Goal: Information Seeking & Learning: Understand process/instructions

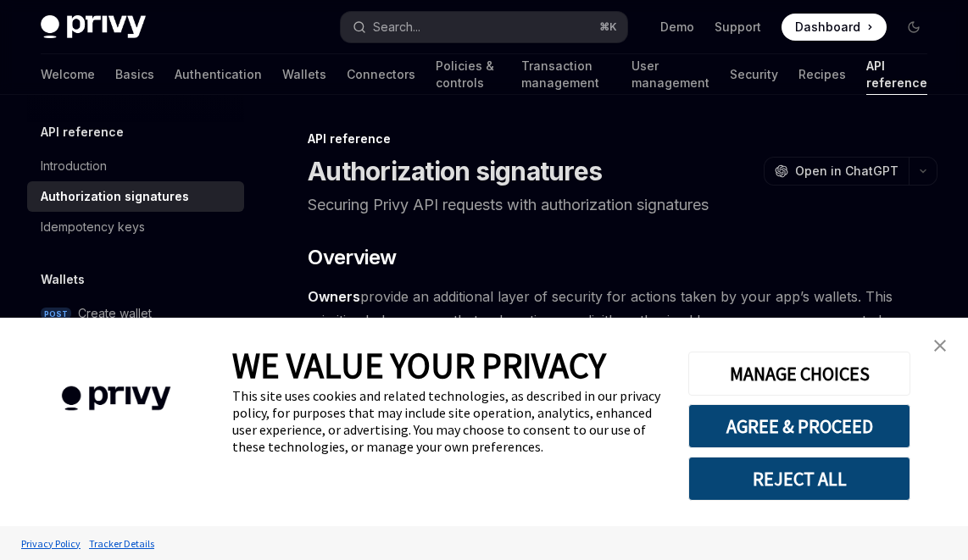
click at [937, 349] on img "close banner" at bounding box center [940, 346] width 12 height 12
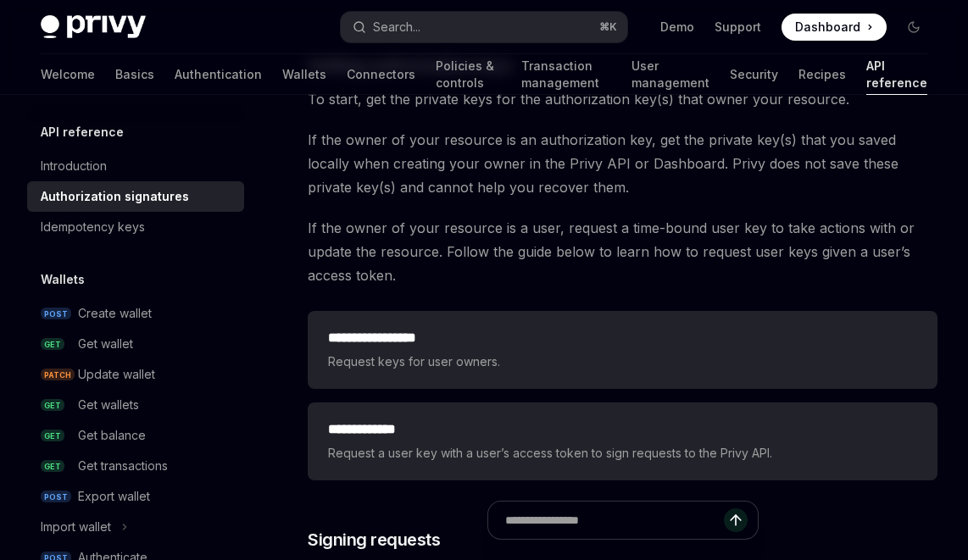
scroll to position [2153, 0]
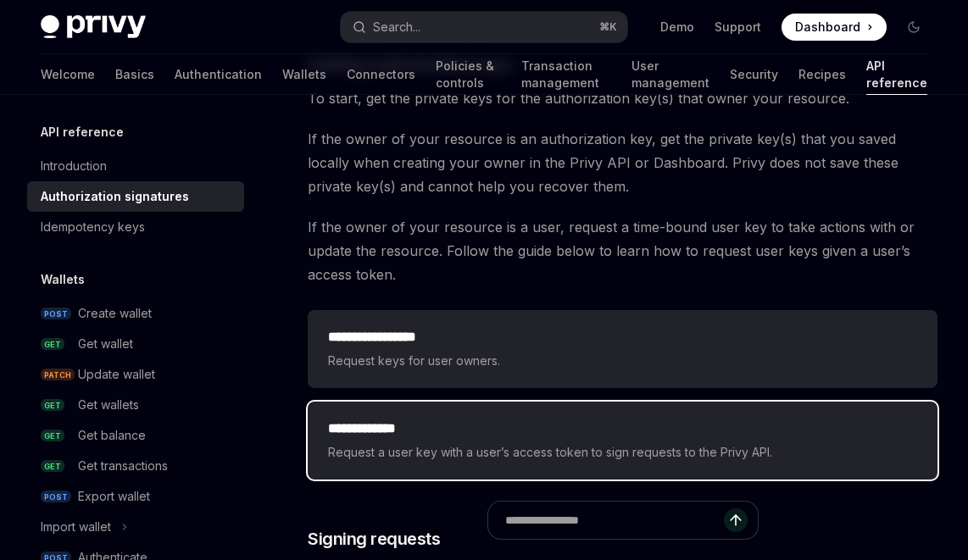
click at [406, 442] on span "Request a user key with a user’s access token to sign requests to the Privy API." at bounding box center [622, 452] width 589 height 20
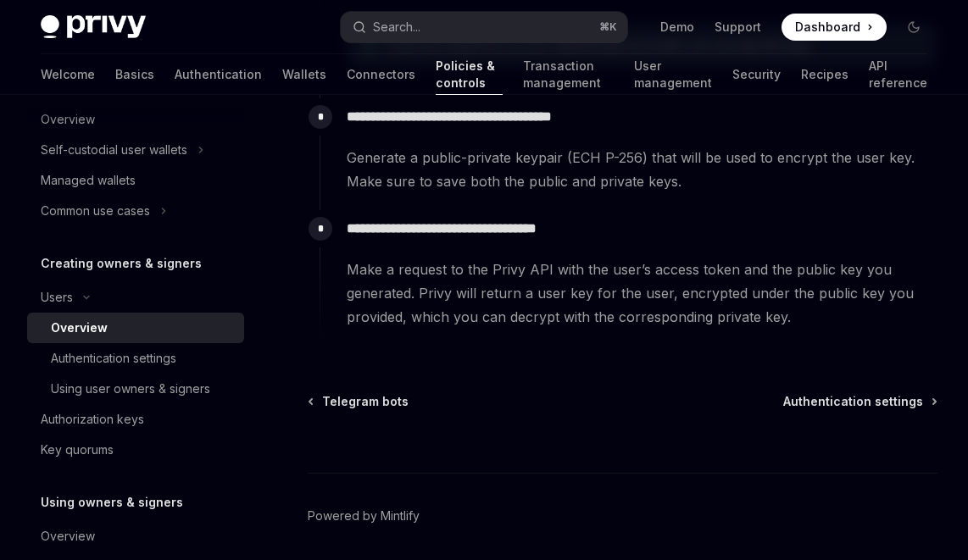
scroll to position [751, 0]
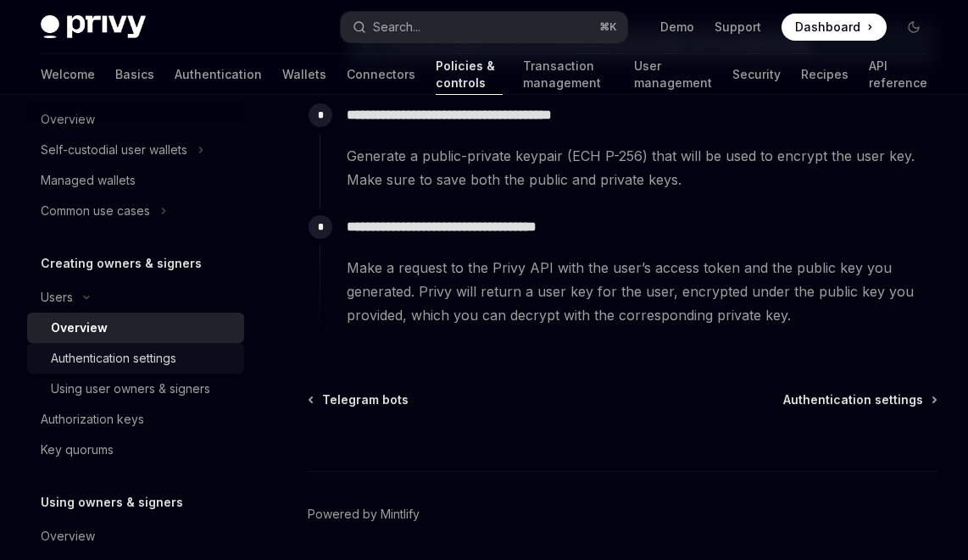
click at [171, 367] on div "Authentication settings" at bounding box center [113, 358] width 125 height 20
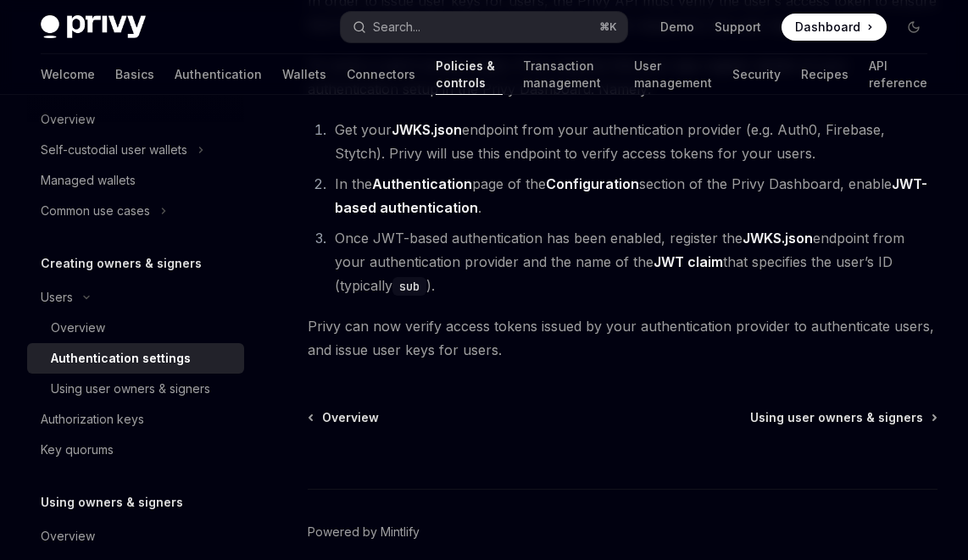
scroll to position [292, 0]
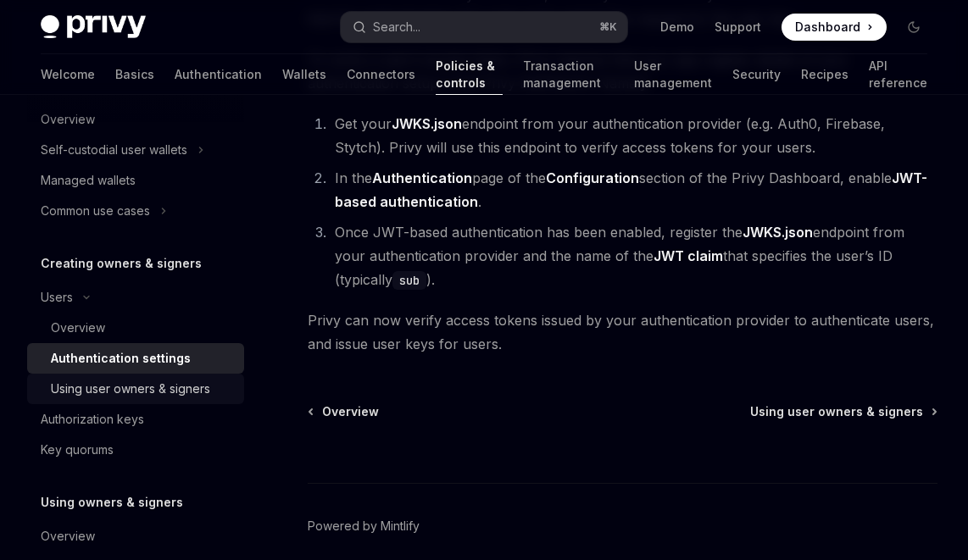
click at [164, 393] on div "Using user owners & signers" at bounding box center [130, 389] width 159 height 20
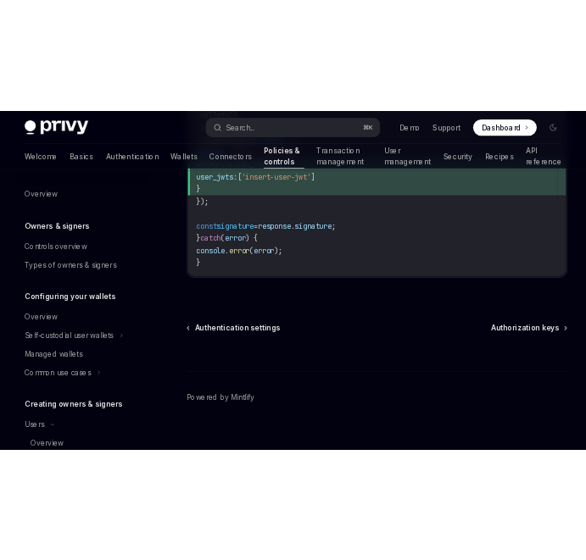
scroll to position [1230, 0]
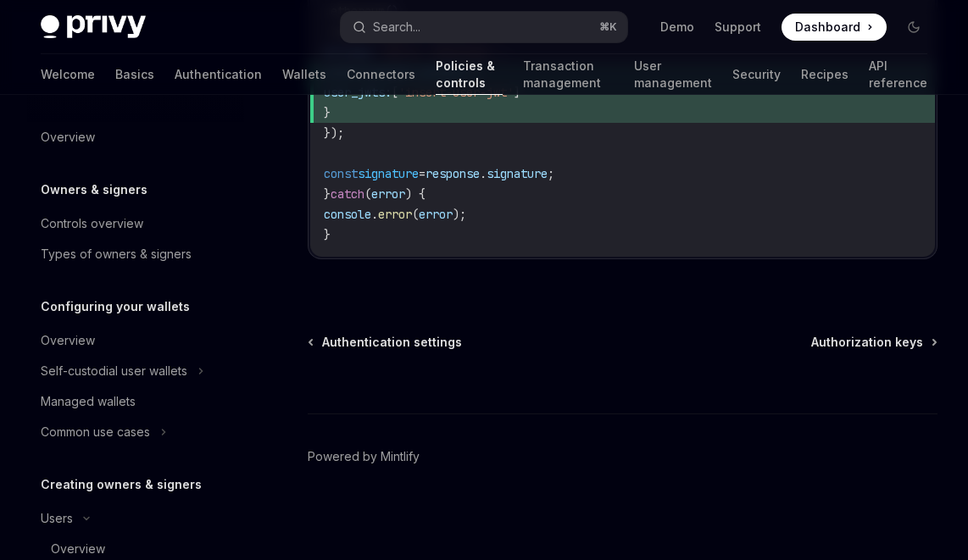
type textarea "*"
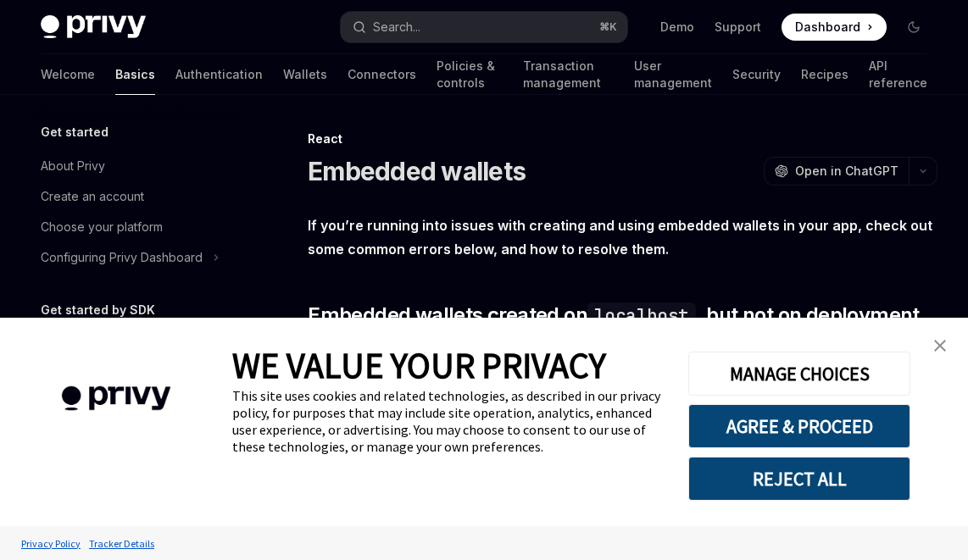
scroll to position [524, 0]
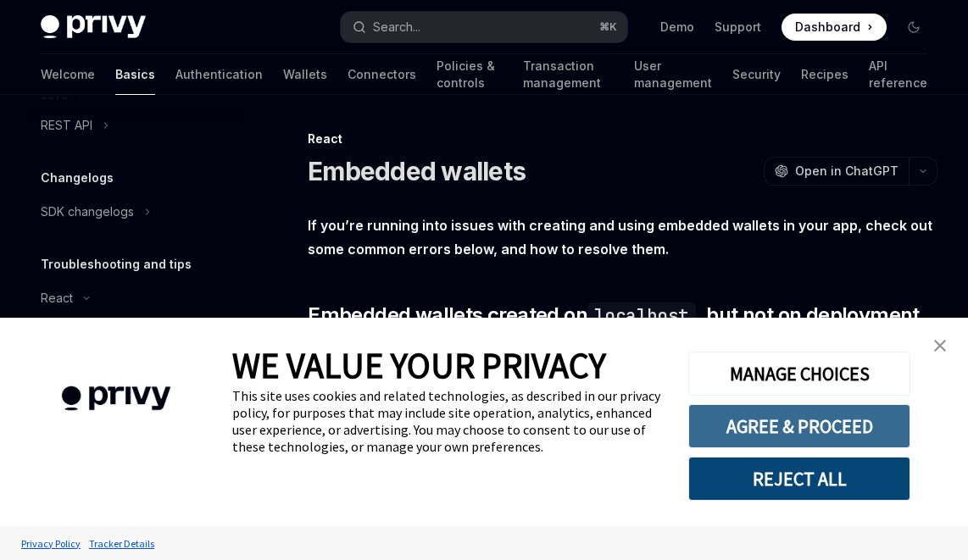
click at [815, 421] on button "AGREE & PROCEED" at bounding box center [799, 426] width 222 height 44
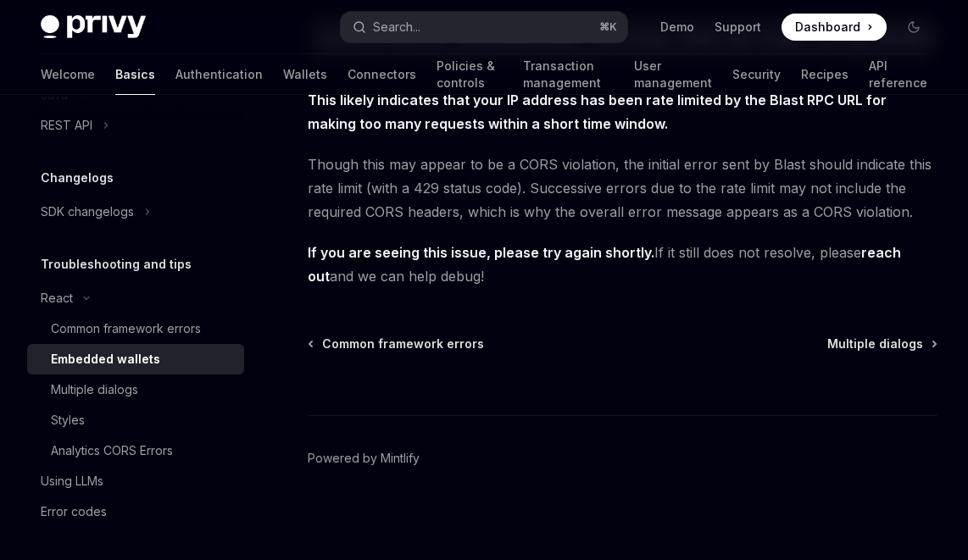
scroll to position [640, 0]
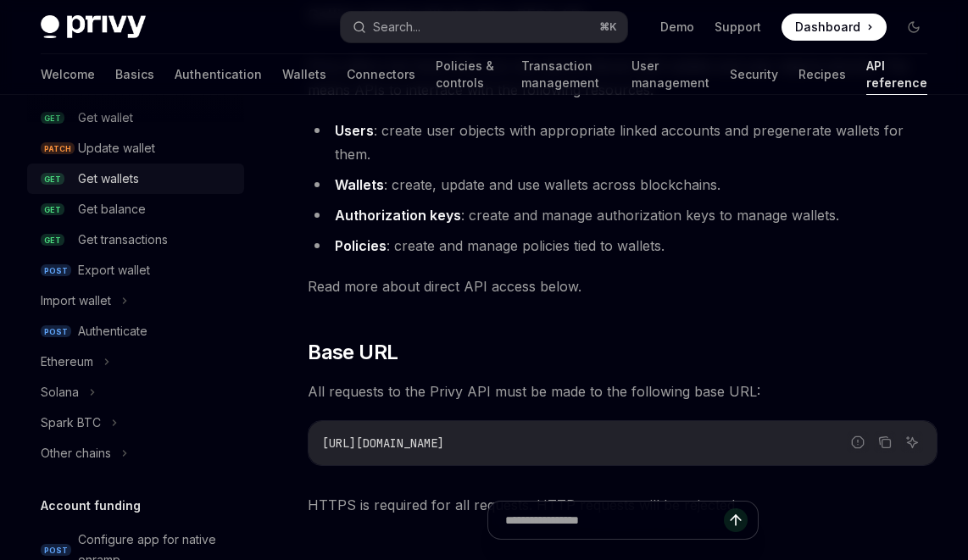
scroll to position [227, 0]
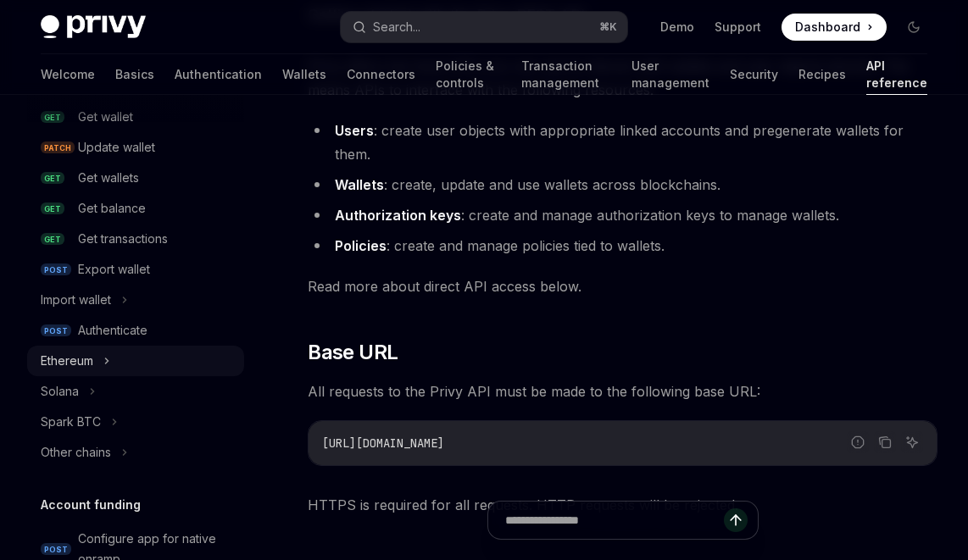
click at [93, 364] on div "Ethereum" at bounding box center [67, 361] width 53 height 20
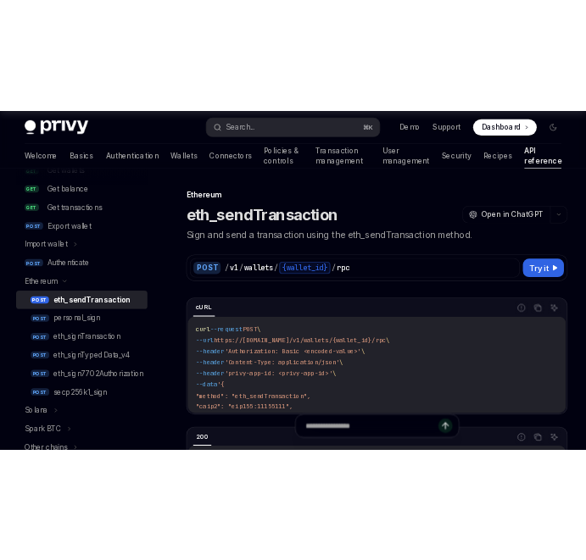
scroll to position [7, 0]
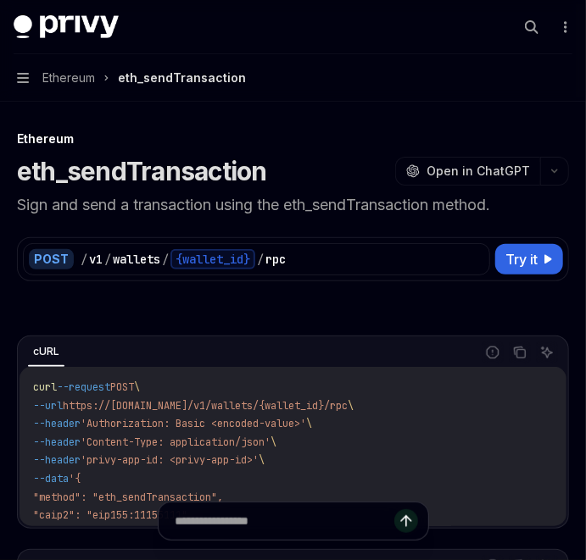
type textarea "*"
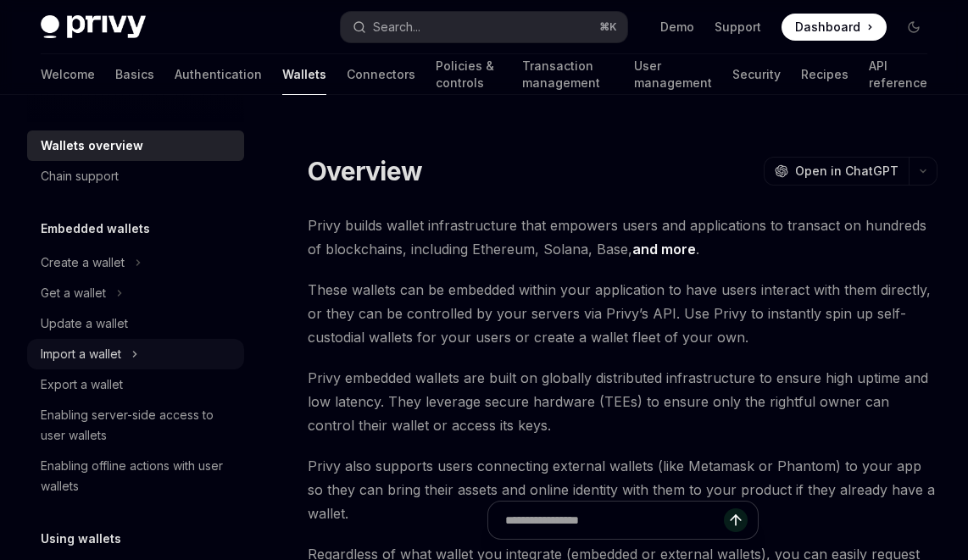
click at [95, 357] on div "Import a wallet" at bounding box center [81, 354] width 81 height 20
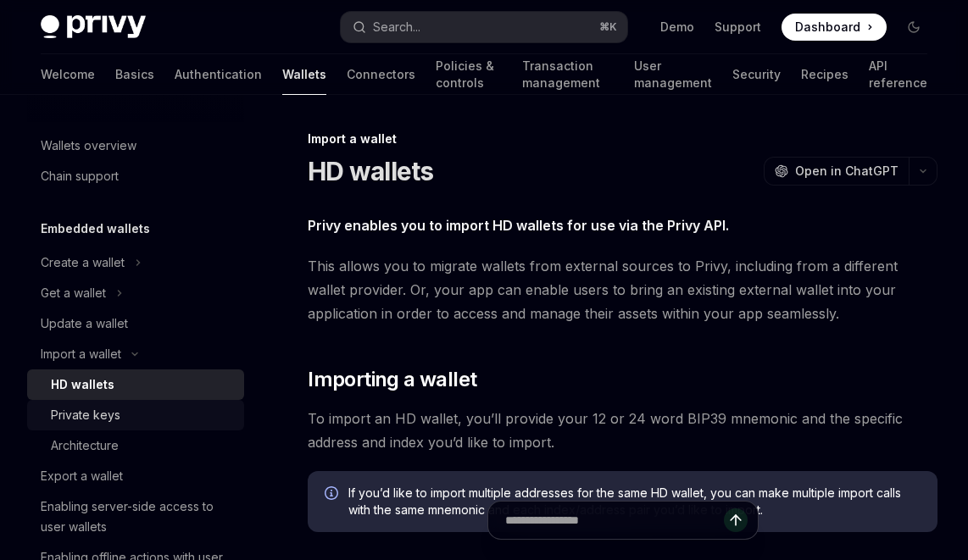
click at [89, 413] on div "Private keys" at bounding box center [85, 415] width 69 height 20
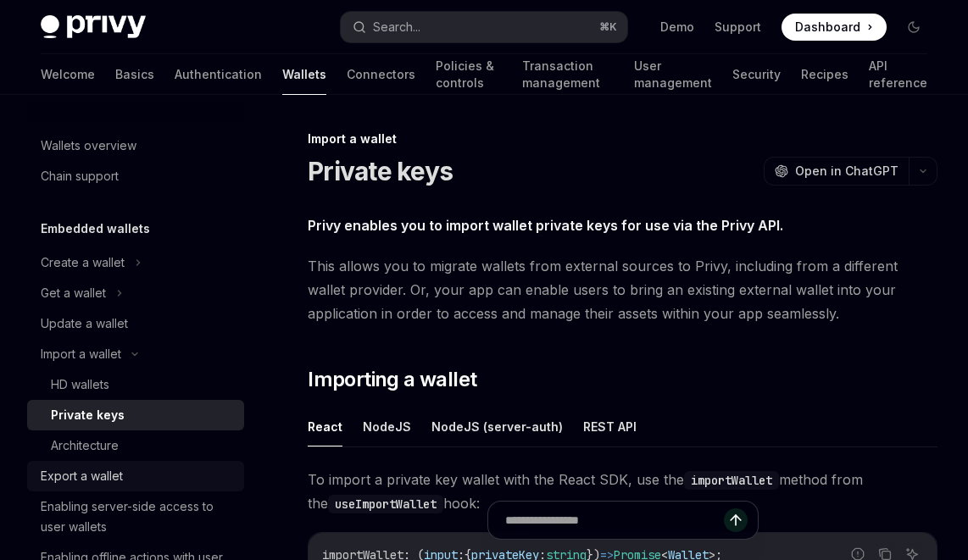
click at [88, 480] on div "Export a wallet" at bounding box center [82, 476] width 82 height 20
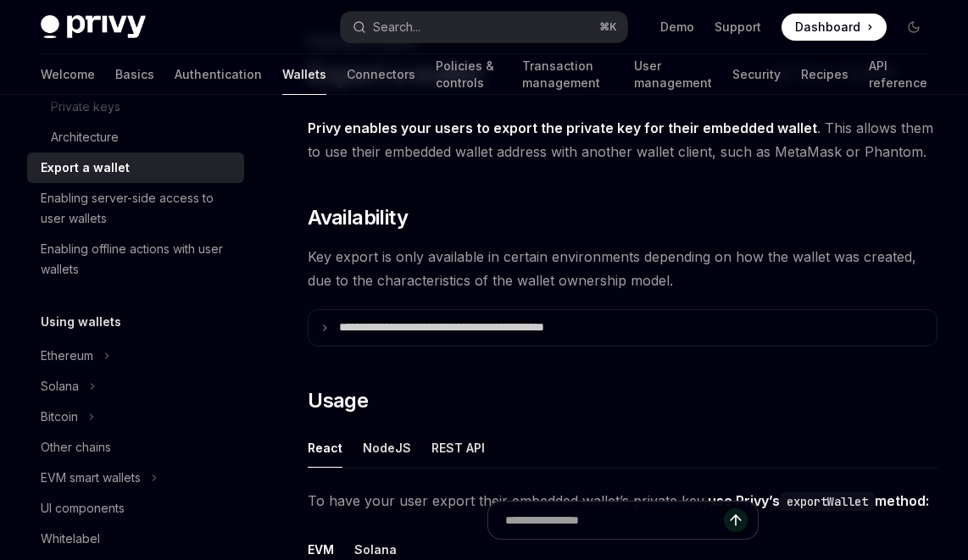
scroll to position [309, 0]
click at [53, 343] on div "Ethereum" at bounding box center [135, 355] width 217 height 31
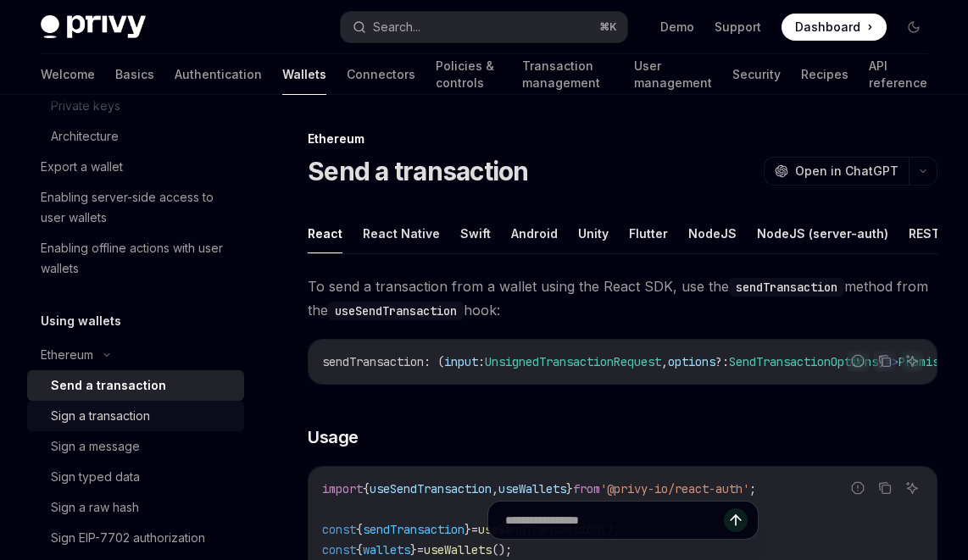
click at [129, 409] on div "Sign a transaction" at bounding box center [100, 416] width 99 height 20
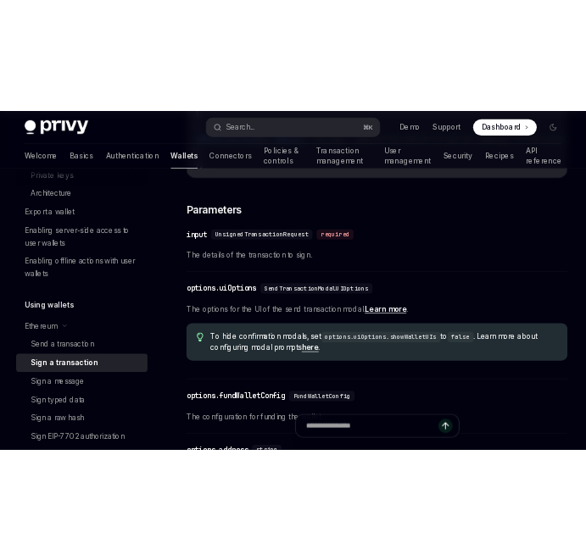
scroll to position [666, 0]
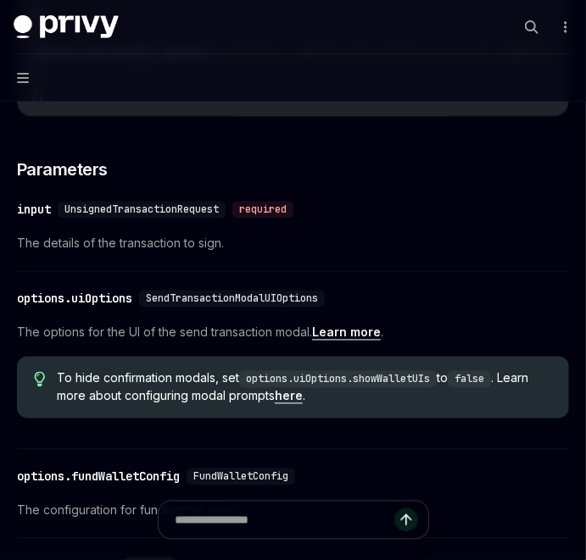
type textarea "*"
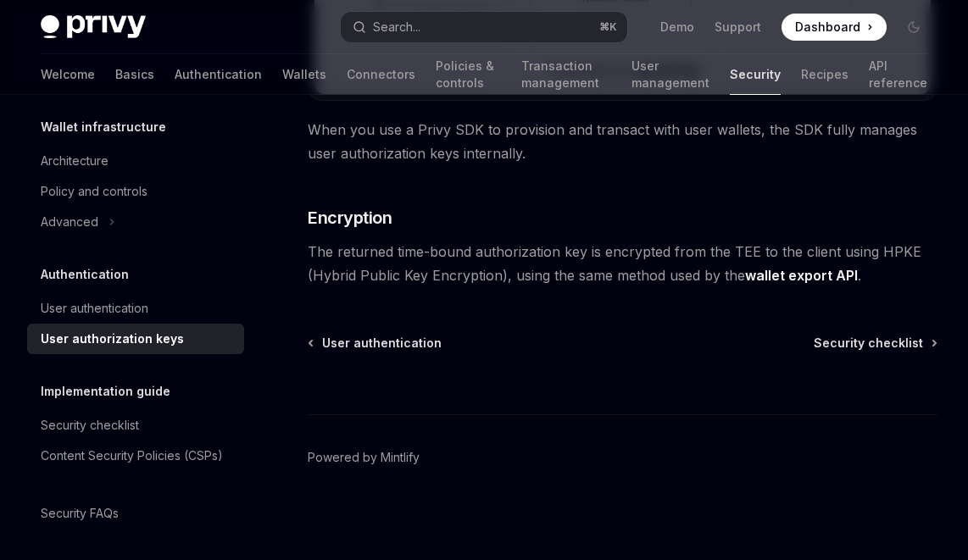
scroll to position [64, 0]
click at [157, 333] on div "User authorization keys" at bounding box center [112, 337] width 143 height 20
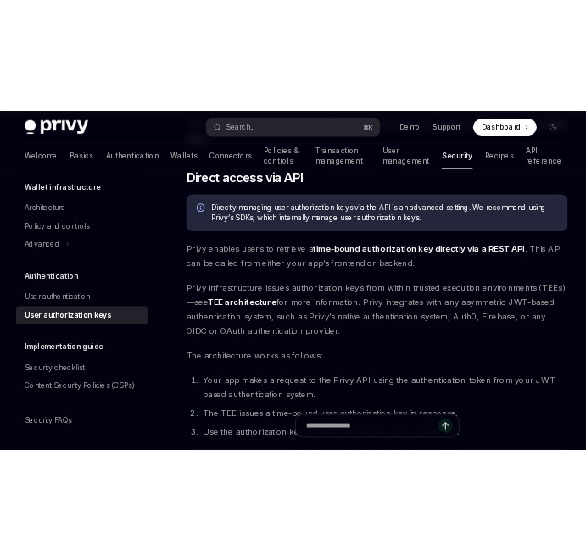
scroll to position [846, 0]
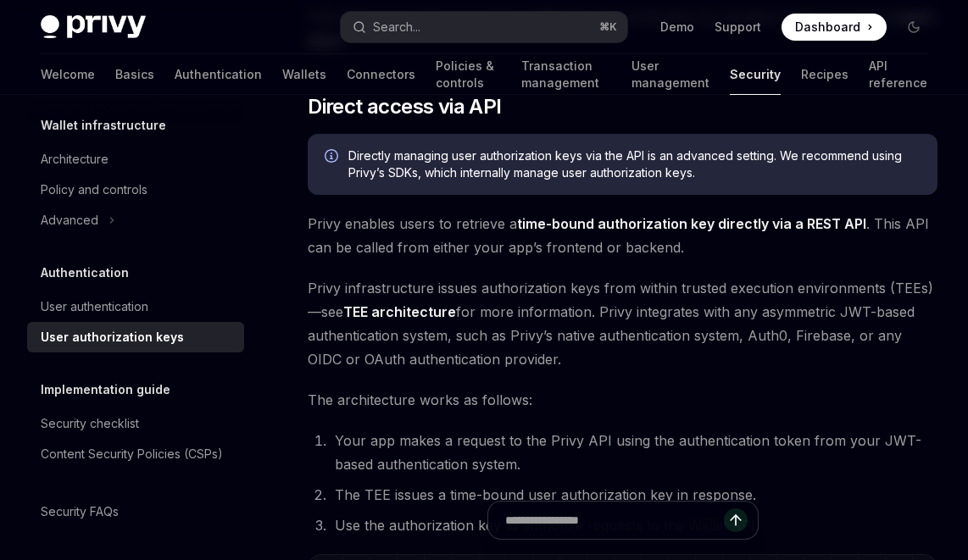
type textarea "*"
